Goal: Information Seeking & Learning: Learn about a topic

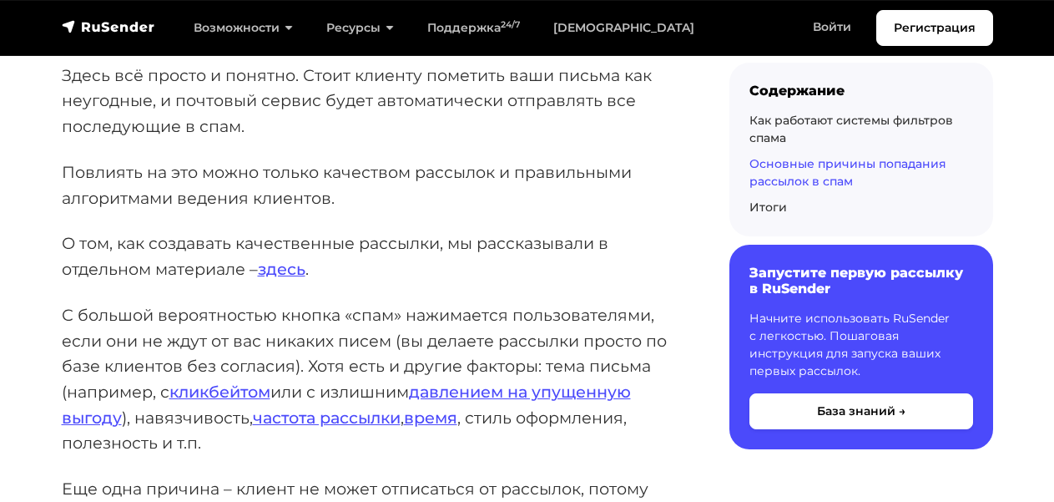
scroll to position [5851, 0]
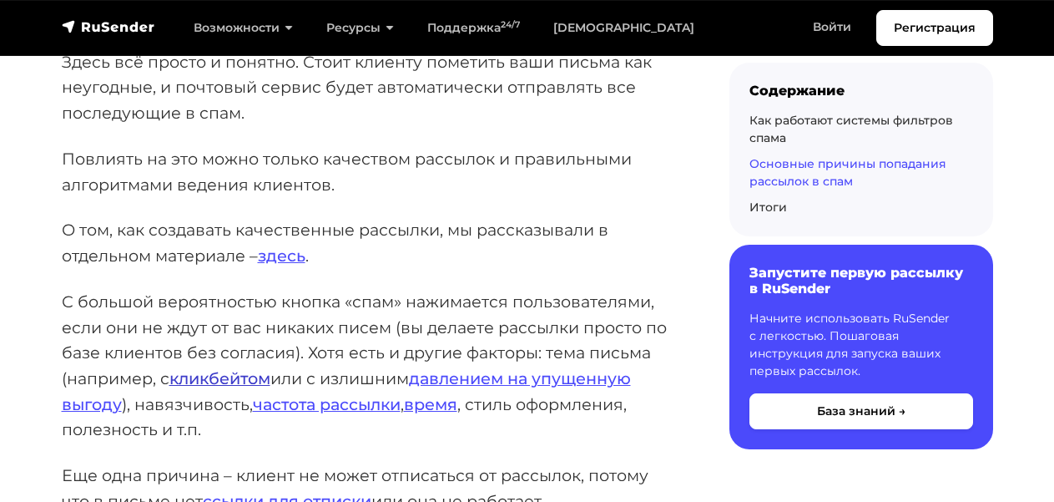
click at [200, 368] on link "кликбейтом" at bounding box center [219, 378] width 101 height 20
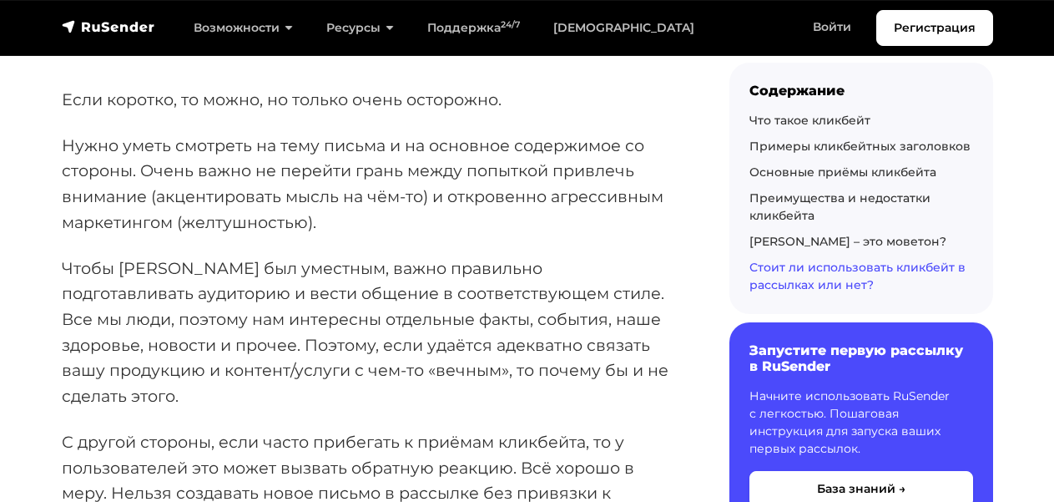
scroll to position [6759, 0]
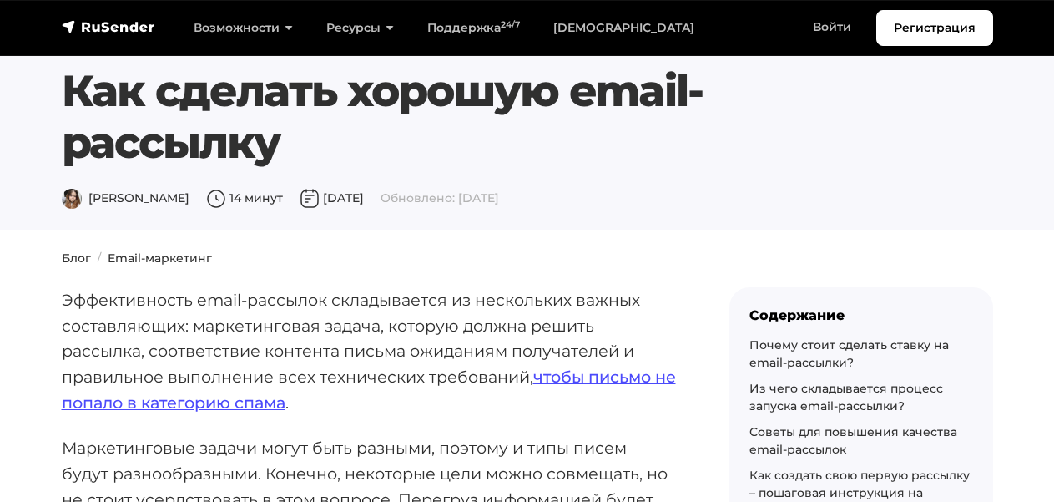
scroll to position [17, 0]
